Goal: Information Seeking & Learning: Learn about a topic

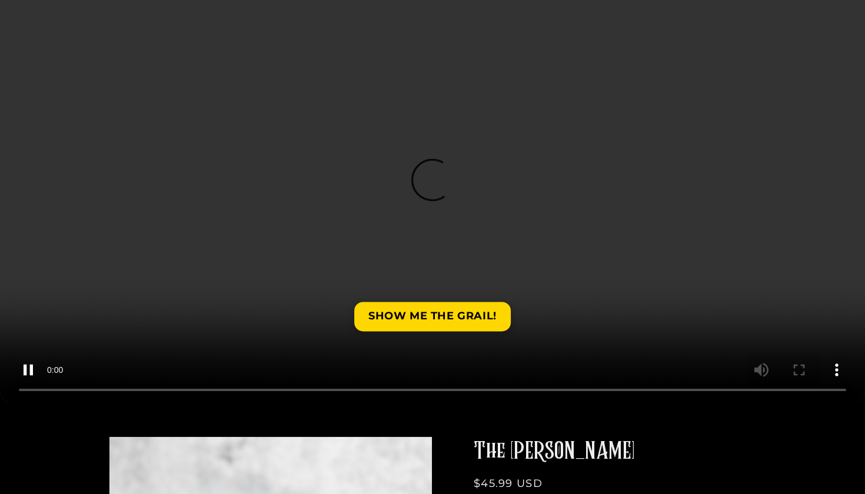
scroll to position [152, 0]
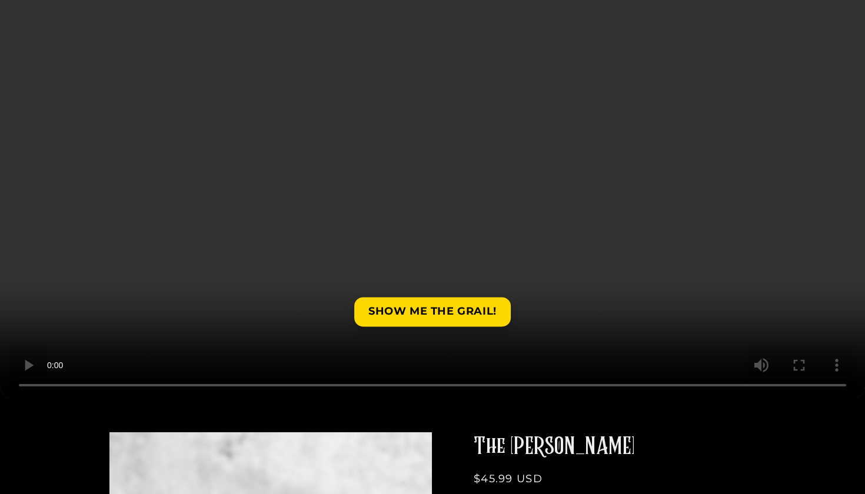
click at [29, 382] on video at bounding box center [432, 182] width 865 height 432
click at [34, 385] on video at bounding box center [432, 182] width 865 height 432
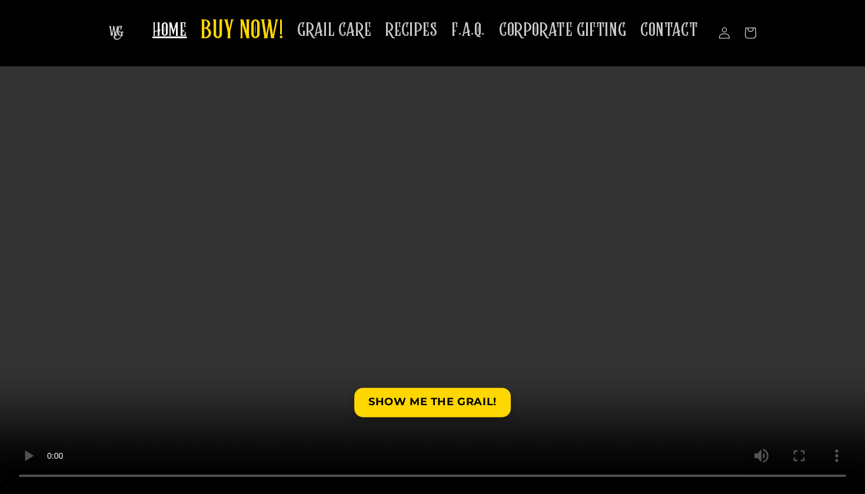
scroll to position [58, 0]
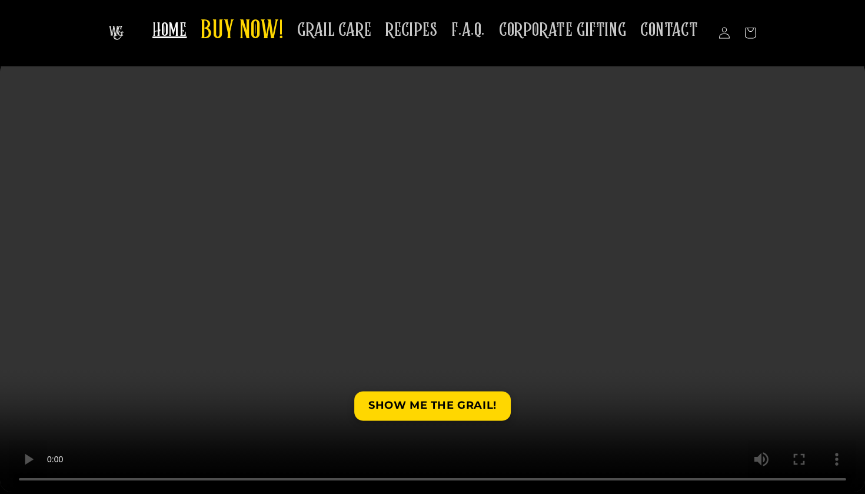
drag, startPoint x: 109, startPoint y: 475, endPoint x: 389, endPoint y: 481, distance: 279.4
click at [389, 481] on video at bounding box center [432, 276] width 865 height 432
drag, startPoint x: 388, startPoint y: 478, endPoint x: 406, endPoint y: 473, distance: 18.8
click at [406, 473] on video at bounding box center [432, 276] width 865 height 432
click at [31, 478] on video at bounding box center [432, 276] width 865 height 432
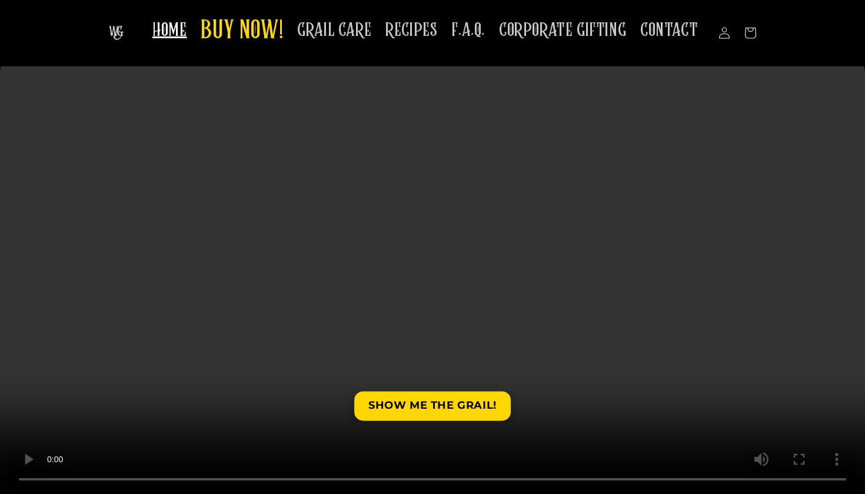
click at [29, 478] on video at bounding box center [432, 276] width 865 height 432
click at [32, 480] on video at bounding box center [432, 276] width 865 height 432
click at [831, 482] on video at bounding box center [432, 276] width 865 height 432
click at [33, 479] on video at bounding box center [432, 276] width 865 height 432
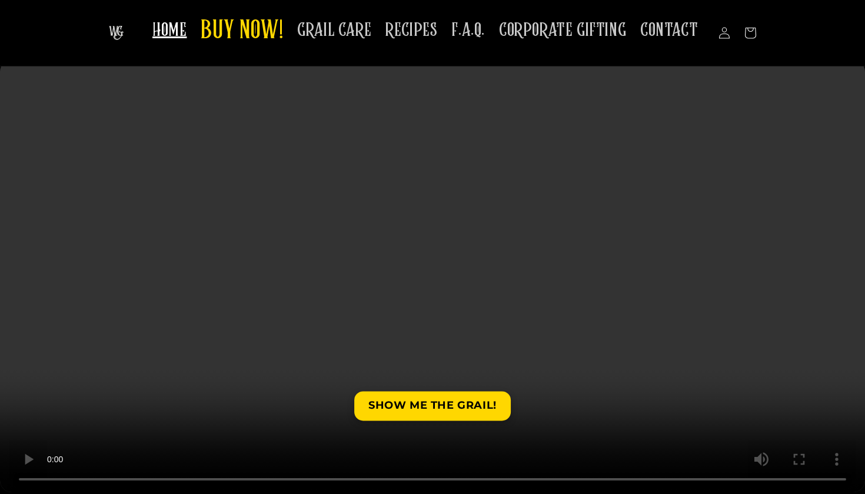
click at [33, 479] on video at bounding box center [432, 276] width 865 height 432
click at [32, 479] on video at bounding box center [432, 276] width 865 height 432
drag, startPoint x: 509, startPoint y: 482, endPoint x: 459, endPoint y: 481, distance: 50.0
click at [459, 481] on video at bounding box center [432, 278] width 865 height 432
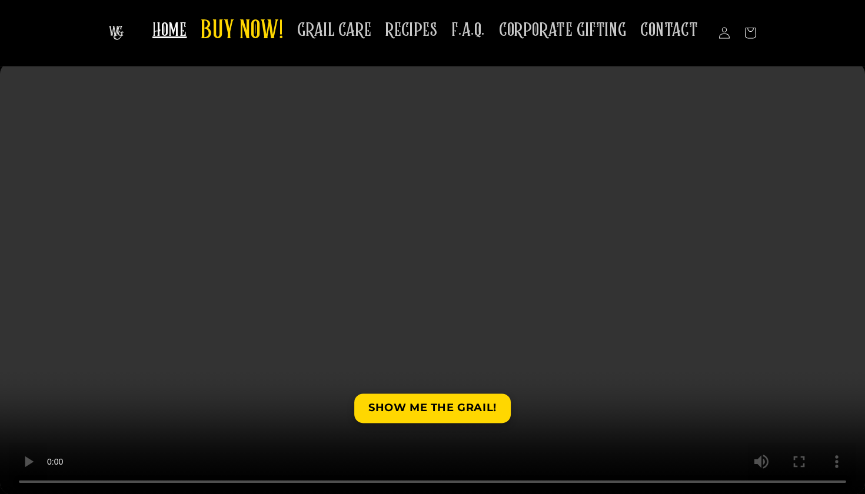
click at [39, 472] on video at bounding box center [432, 278] width 865 height 432
click at [34, 481] on video at bounding box center [432, 278] width 865 height 432
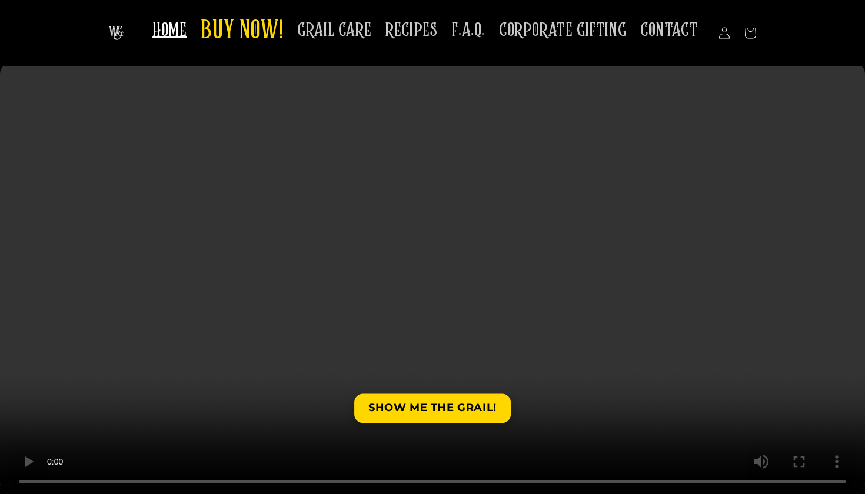
click at [34, 481] on video at bounding box center [432, 278] width 865 height 432
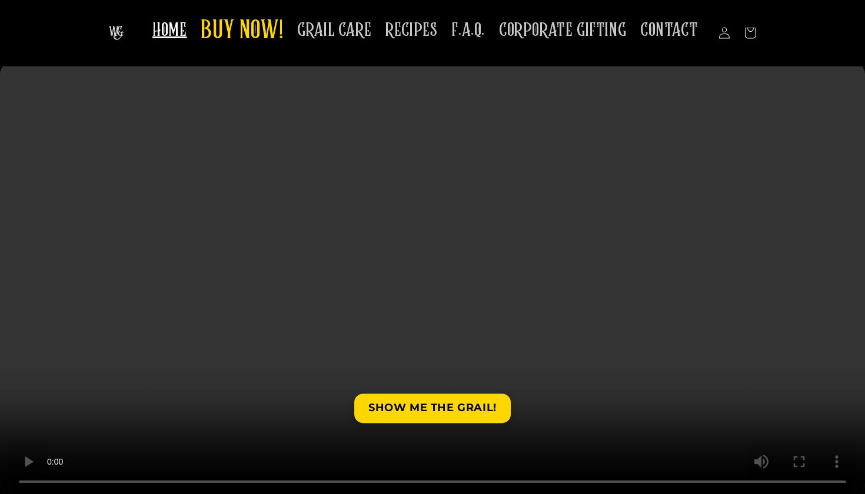
click at [34, 481] on video at bounding box center [432, 278] width 865 height 432
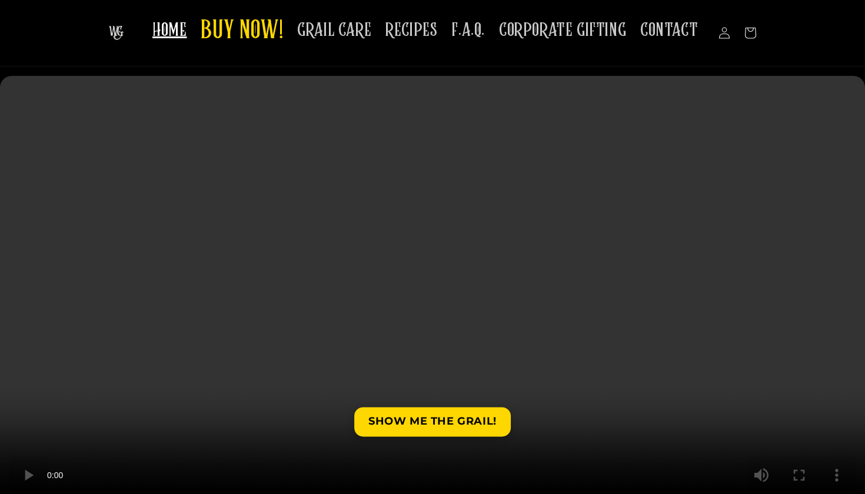
scroll to position [42, 0]
click at [348, 26] on span "GRAIL CARE" at bounding box center [334, 30] width 74 height 23
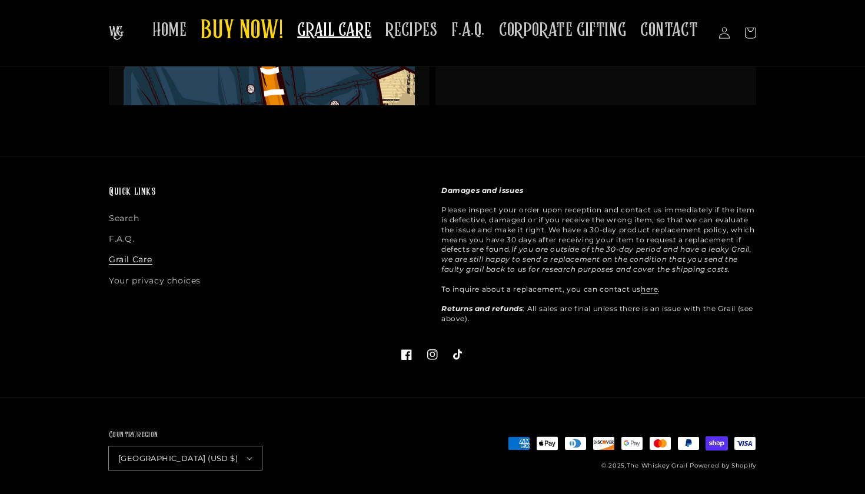
scroll to position [2941, 0]
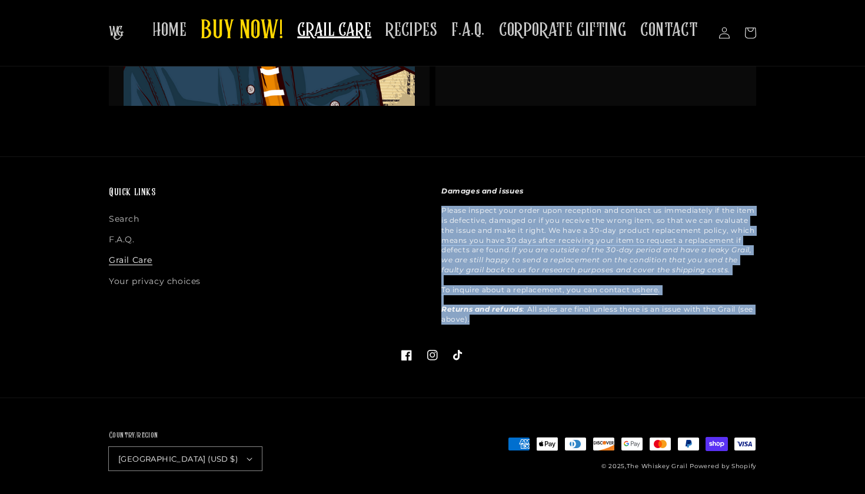
drag, startPoint x: 509, startPoint y: 317, endPoint x: 432, endPoint y: 210, distance: 132.2
click at [432, 210] on div "Damages and issues Please inspect your order upon reception and contact us imme…" at bounding box center [589, 258] width 332 height 144
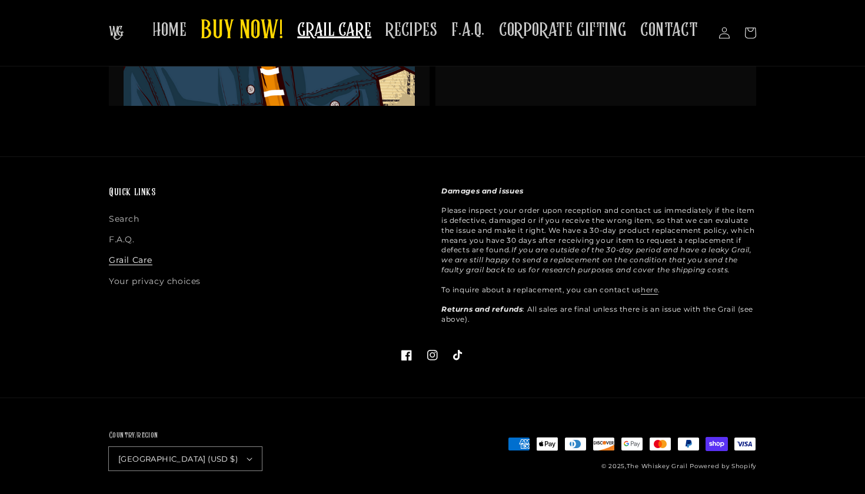
click at [374, 215] on li "Search" at bounding box center [262, 221] width 306 height 18
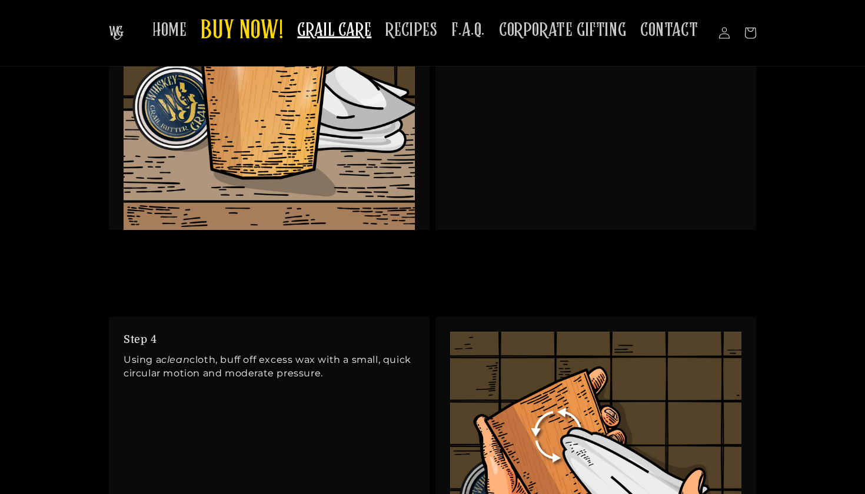
scroll to position [2027, 0]
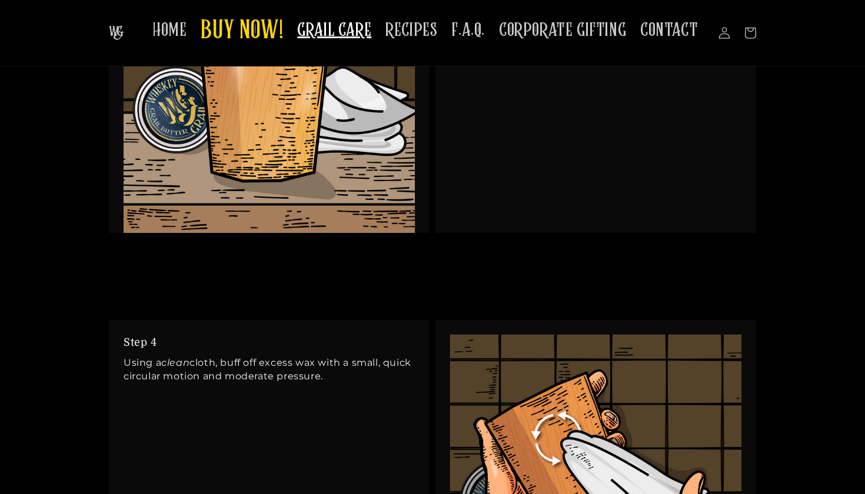
drag, startPoint x: 356, startPoint y: 372, endPoint x: 112, endPoint y: 332, distance: 247.4
click at [112, 332] on div "Step 4 Using a clean cloth, buff off excess wax with a small, quick circular mo…" at bounding box center [269, 359] width 321 height 78
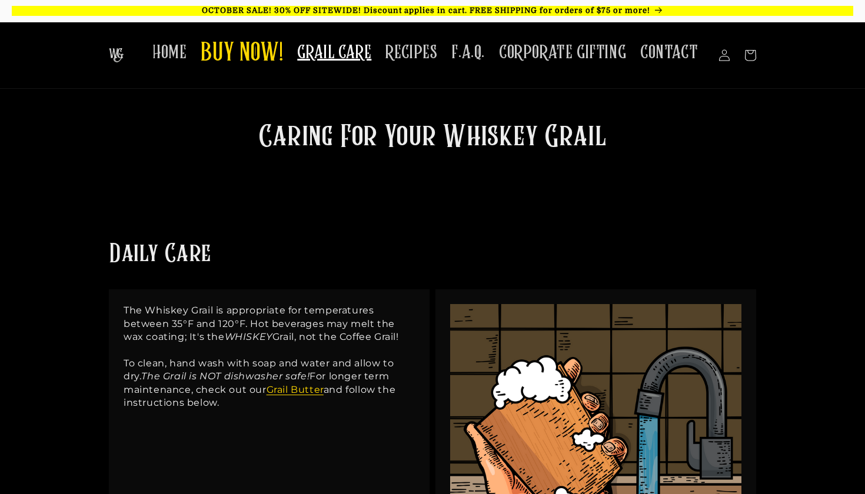
scroll to position [0, 0]
drag, startPoint x: 224, startPoint y: 399, endPoint x: 119, endPoint y: 309, distance: 138.5
click at [119, 309] on div "The Whiskey Grail is appropriate for temperatures between 35°F and 120°F. Hot b…" at bounding box center [269, 356] width 321 height 135
click at [121, 309] on div "The Whiskey Grail is appropriate for temperatures between 35°F and 120°F. Hot b…" at bounding box center [269, 356] width 321 height 135
drag, startPoint x: 125, startPoint y: 309, endPoint x: 234, endPoint y: 404, distance: 144.6
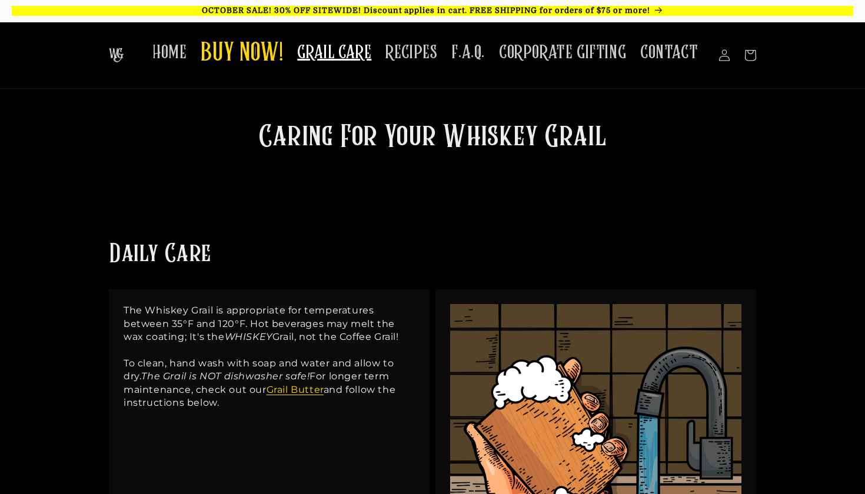
click at [234, 405] on p "The Whiskey Grail is appropriate for temperatures between 35°F and 120°F. Hot b…" at bounding box center [269, 356] width 291 height 105
click at [234, 404] on p "The Whiskey Grail is appropriate for temperatures between 35°F and 120°F. Hot b…" at bounding box center [269, 356] width 291 height 105
drag, startPoint x: 235, startPoint y: 399, endPoint x: 110, endPoint y: 298, distance: 160.2
click at [110, 298] on div "The Whiskey Grail is appropriate for temperatures between 35°F and 120°F. Hot b…" at bounding box center [269, 356] width 321 height 135
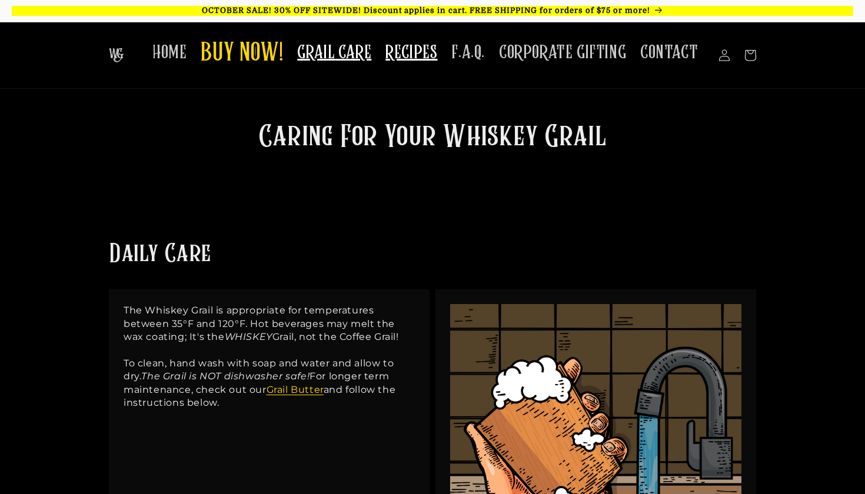
click at [428, 55] on span "RECIPES" at bounding box center [411, 52] width 52 height 23
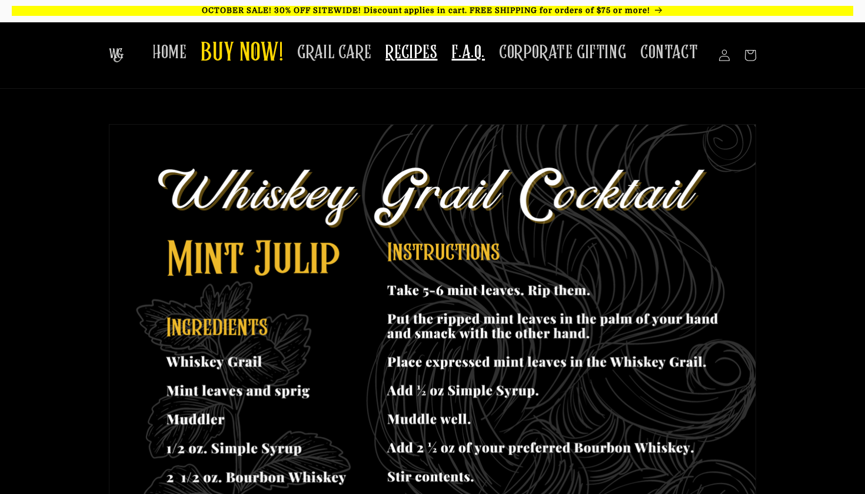
click at [478, 51] on span "F.A.Q." at bounding box center [468, 52] width 34 height 23
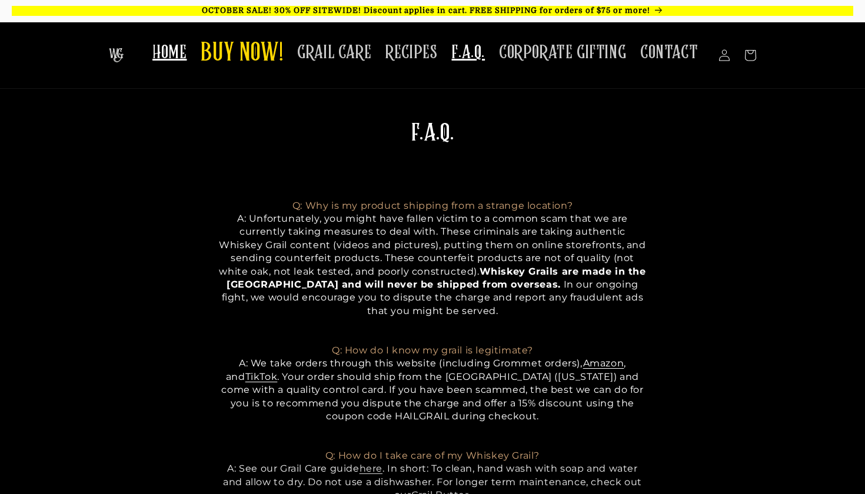
click at [165, 52] on span "HOME" at bounding box center [169, 52] width 34 height 23
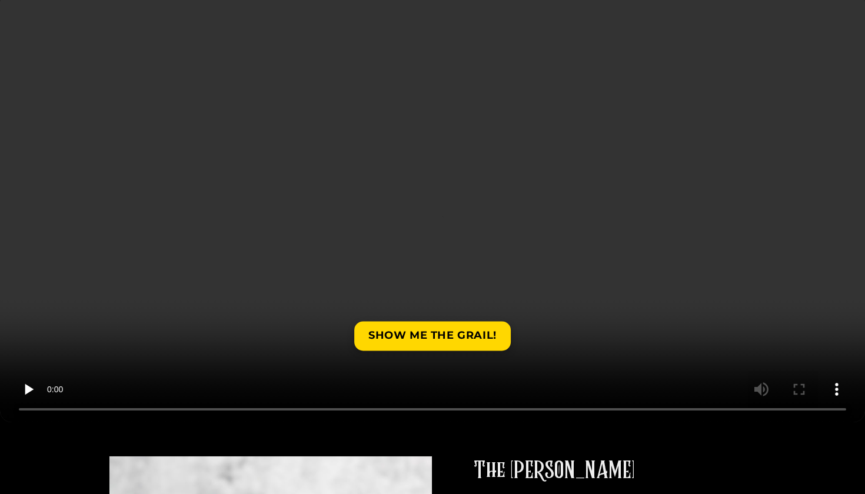
scroll to position [129, 0]
click at [35, 408] on video at bounding box center [432, 205] width 865 height 432
drag, startPoint x: 100, startPoint y: 409, endPoint x: 369, endPoint y: 415, distance: 268.9
click at [369, 415] on video at bounding box center [432, 205] width 865 height 432
drag, startPoint x: 372, startPoint y: 408, endPoint x: 381, endPoint y: 408, distance: 8.8
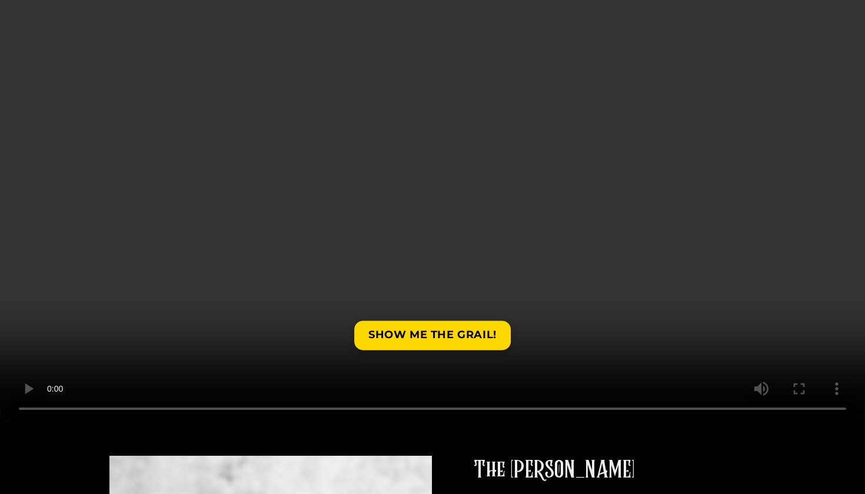
click at [382, 408] on video at bounding box center [432, 205] width 865 height 432
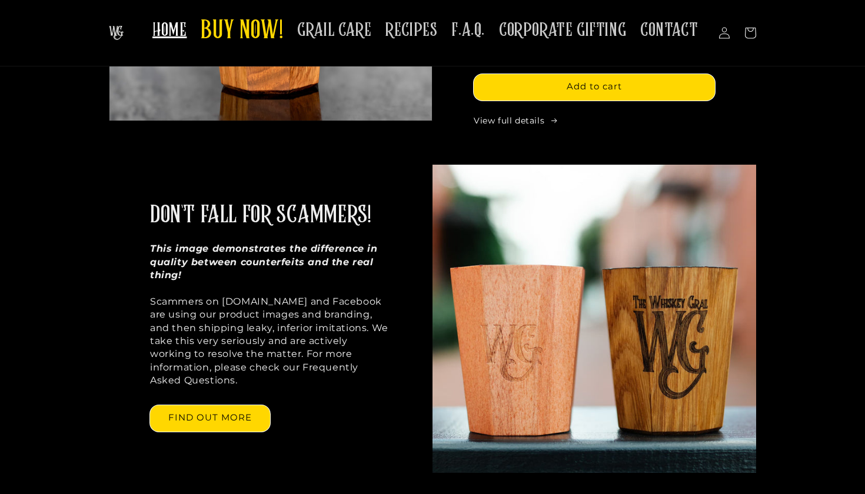
scroll to position [583, 0]
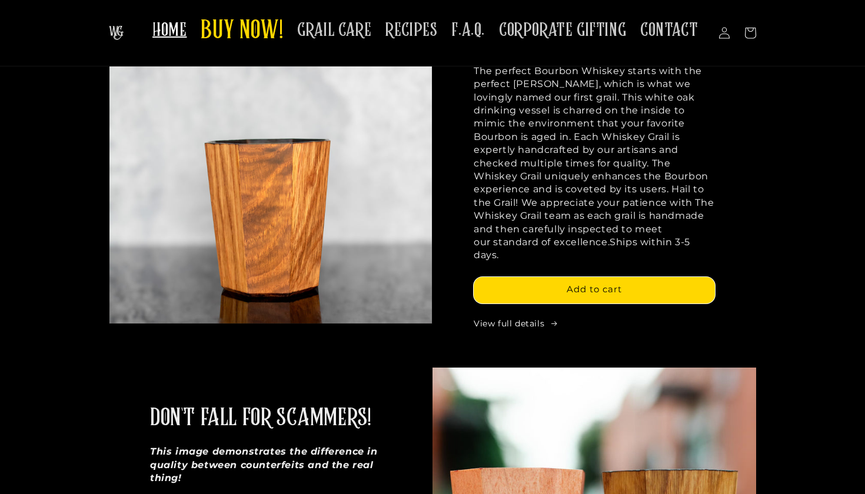
click at [184, 32] on span "HOME" at bounding box center [169, 30] width 34 height 23
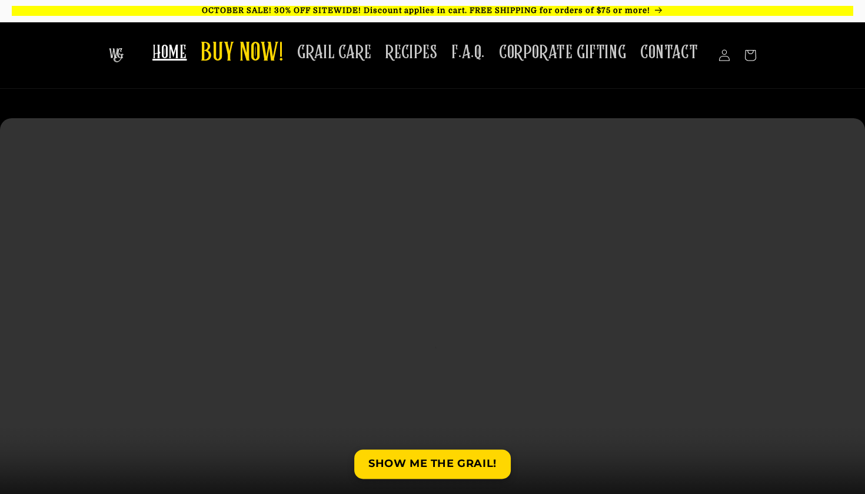
click at [312, 231] on video at bounding box center [432, 334] width 865 height 432
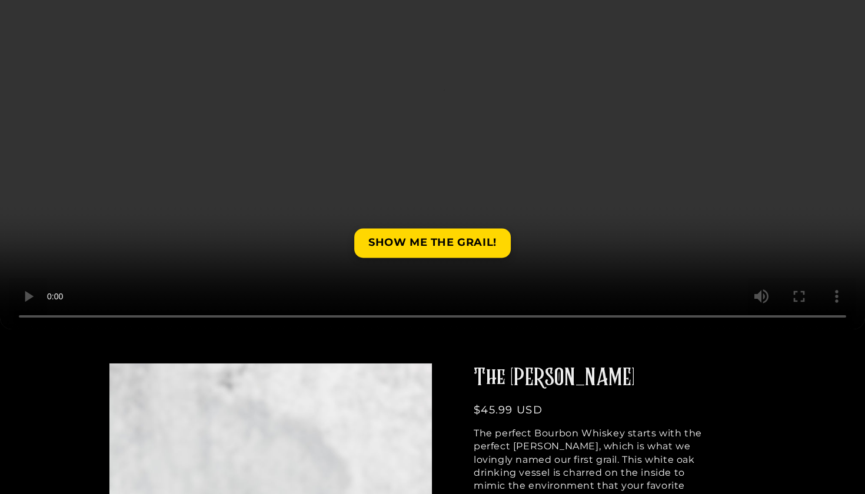
scroll to position [223, 0]
